Goal: Task Accomplishment & Management: Manage account settings

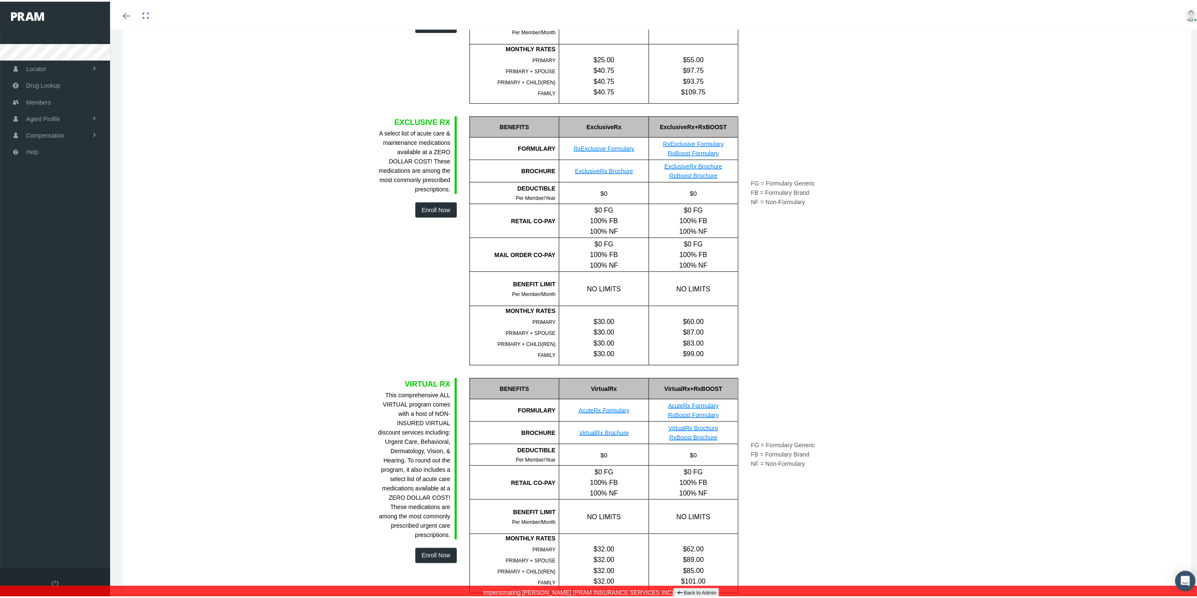
scroll to position [234, 0]
click at [674, 589] on link "Back to Admin" at bounding box center [696, 592] width 45 height 10
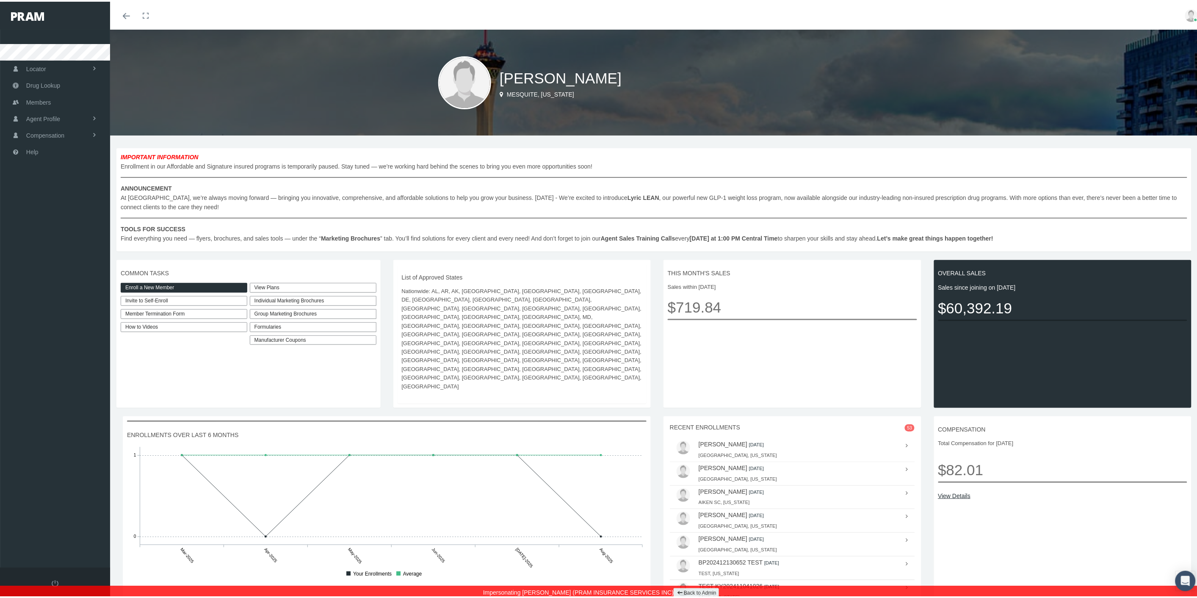
click at [1185, 16] on img at bounding box center [1191, 14] width 13 height 13
click at [1158, 86] on link "Logout" at bounding box center [1170, 85] width 63 height 16
